Goal: Task Accomplishment & Management: Complete application form

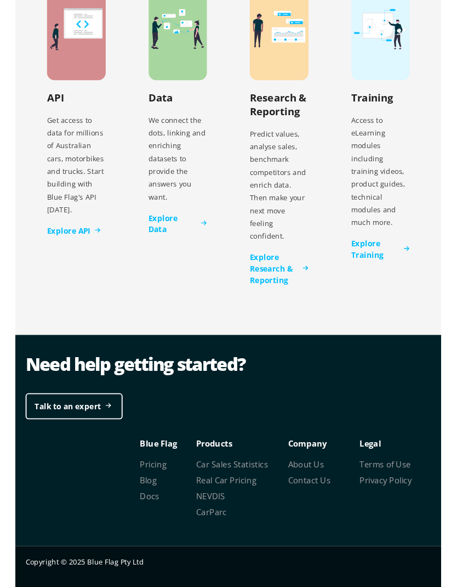
scroll to position [3450, 0]
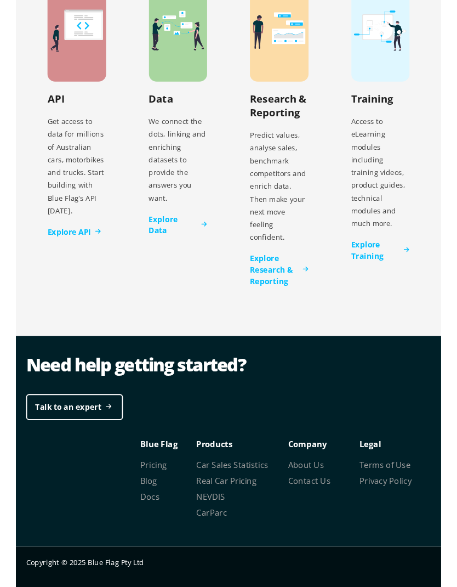
click at [161, 469] on div "Blue Flag Pricing Blog Docs" at bounding box center [164, 511] width 60 height 84
click at [158, 493] on link "Pricing" at bounding box center [148, 499] width 29 height 12
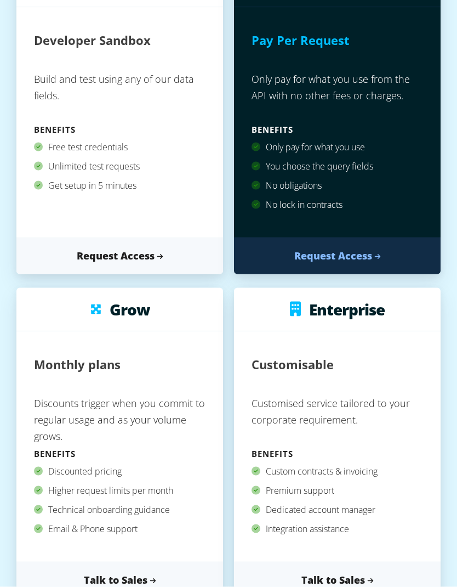
scroll to position [250, 0]
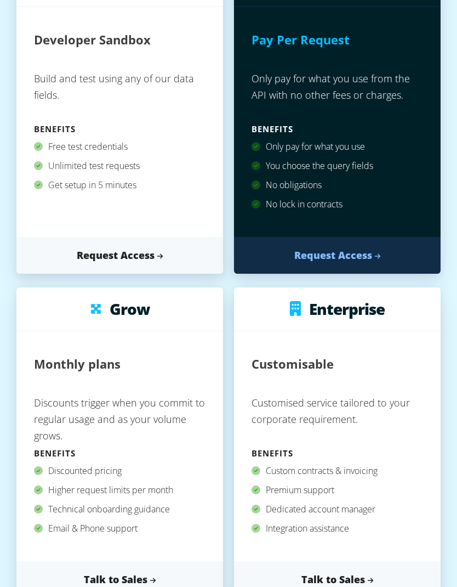
click at [350, 260] on link "Request Access" at bounding box center [337, 255] width 207 height 37
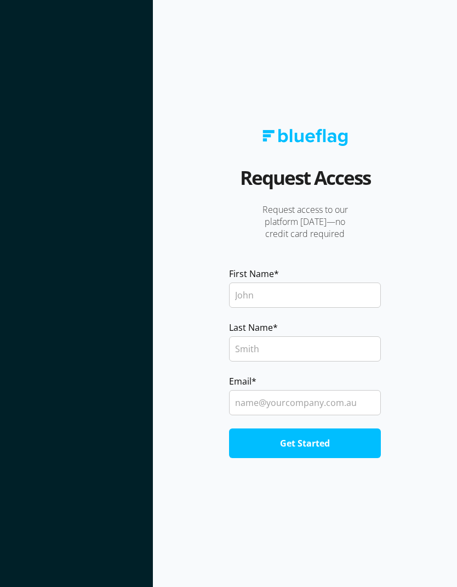
scroll to position [44, 0]
click at [331, 282] on input "First Name *" at bounding box center [305, 294] width 152 height 25
type input "Naoki"
click at [292, 336] on input "Last Name *" at bounding box center [305, 348] width 152 height 25
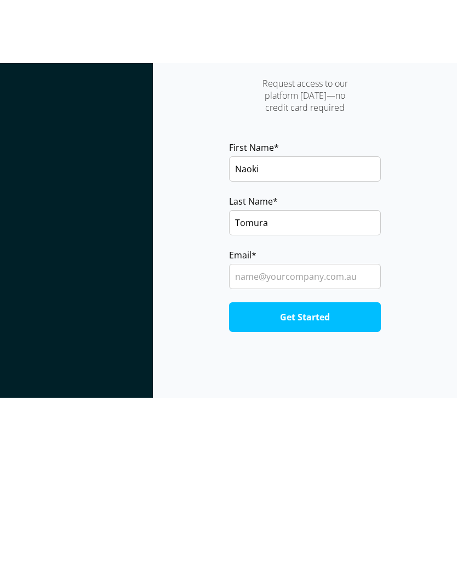
type input "Tomura"
click at [322, 327] on input "Email *" at bounding box center [305, 339] width 152 height 25
type input "[EMAIL_ADDRESS][DOMAIN_NAME]"
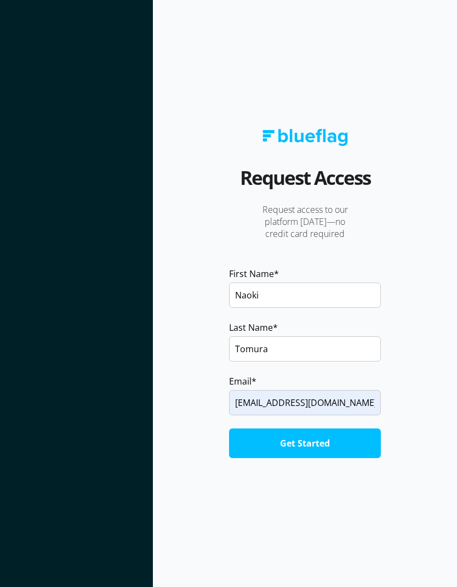
click at [350, 428] on input "Get Started" at bounding box center [305, 443] width 152 height 30
